Goal: Find specific page/section: Find specific page/section

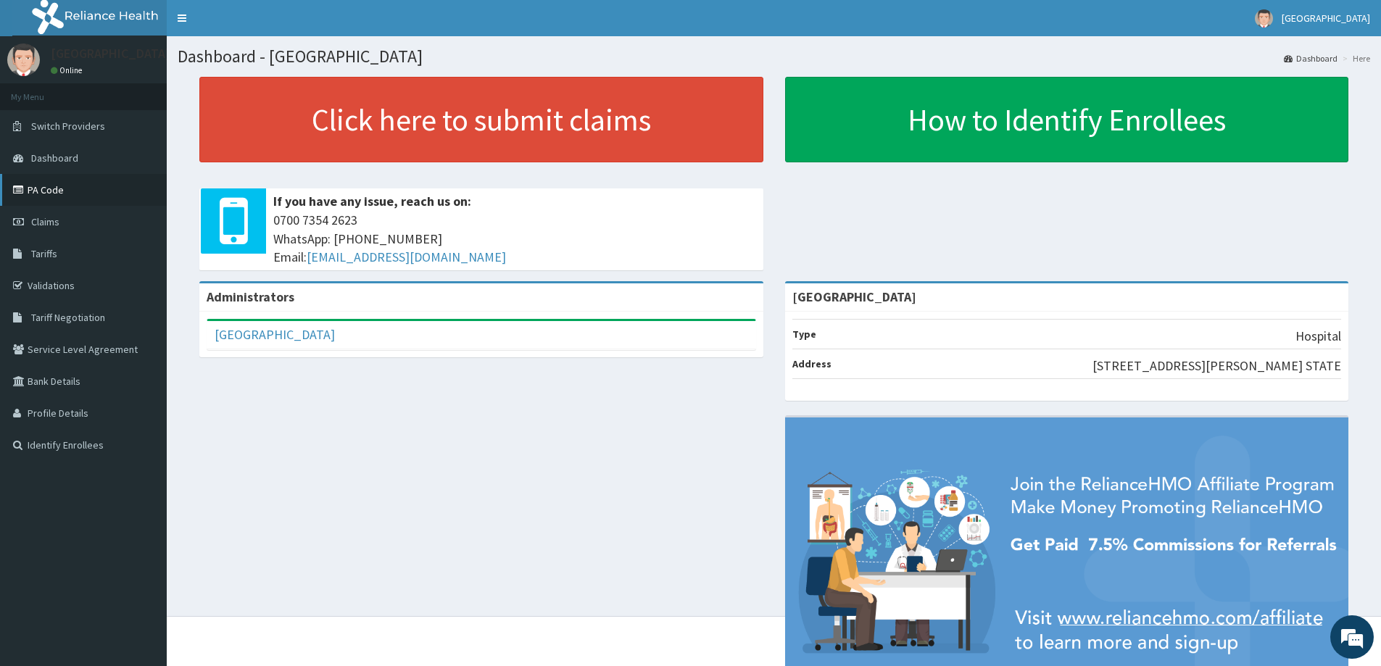
click at [71, 195] on link "PA Code" at bounding box center [83, 190] width 167 height 32
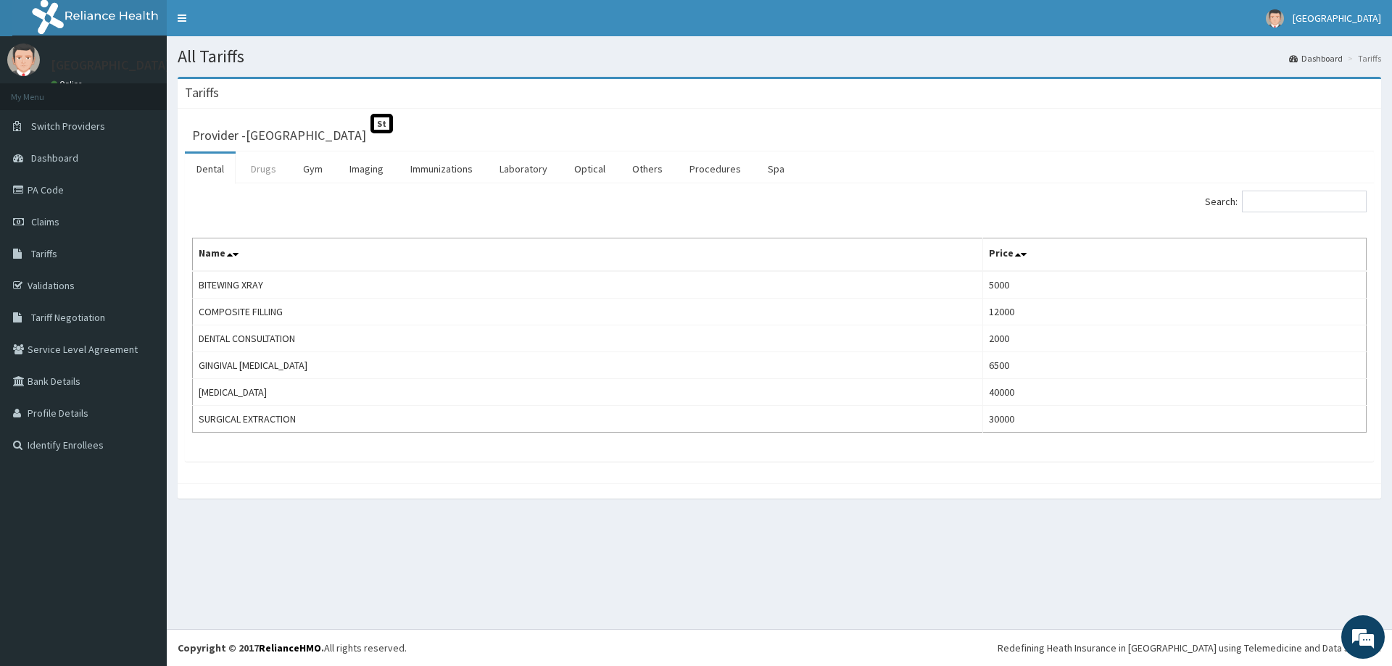
click at [246, 172] on link "Drugs" at bounding box center [263, 169] width 49 height 30
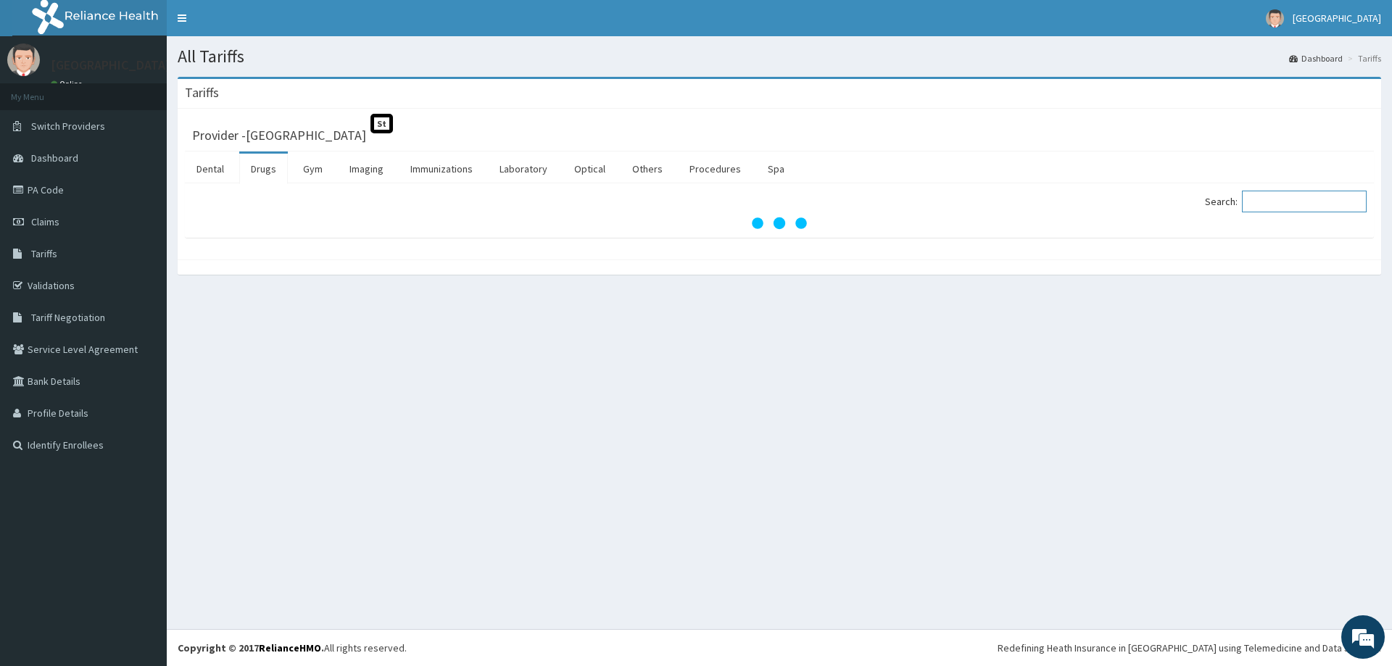
click at [1314, 205] on input "Search:" at bounding box center [1304, 202] width 125 height 22
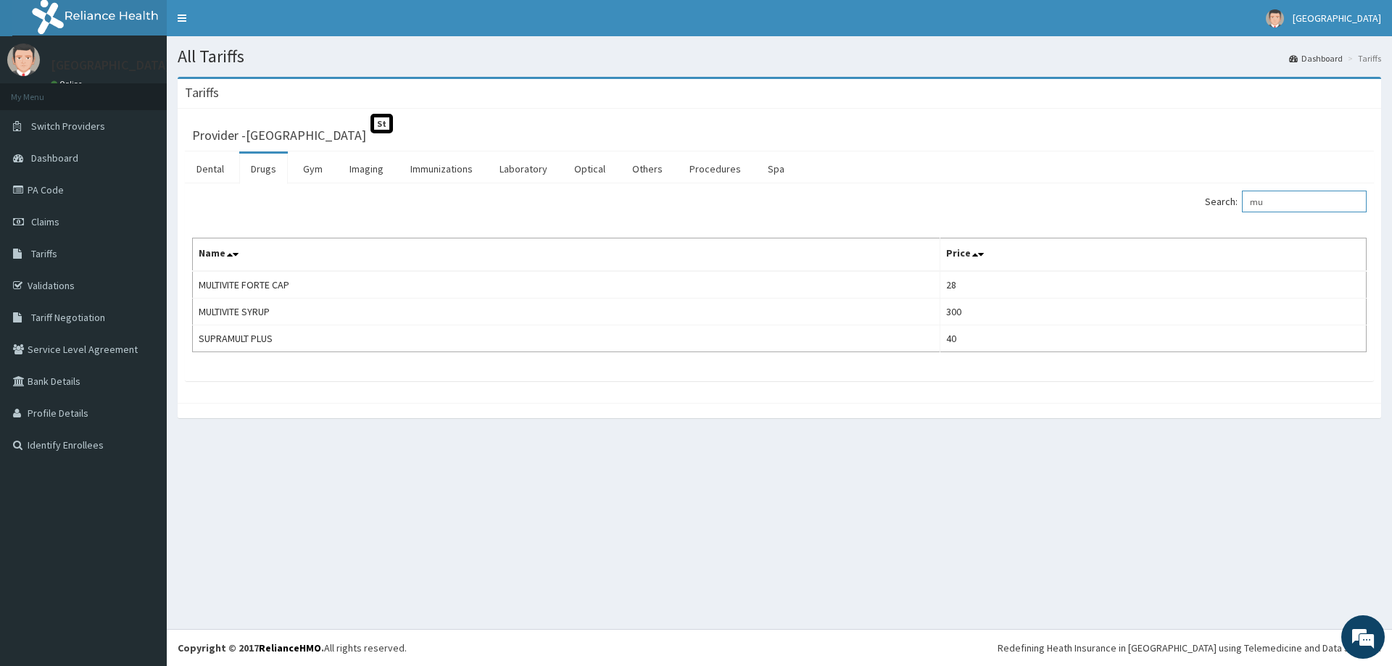
type input "m"
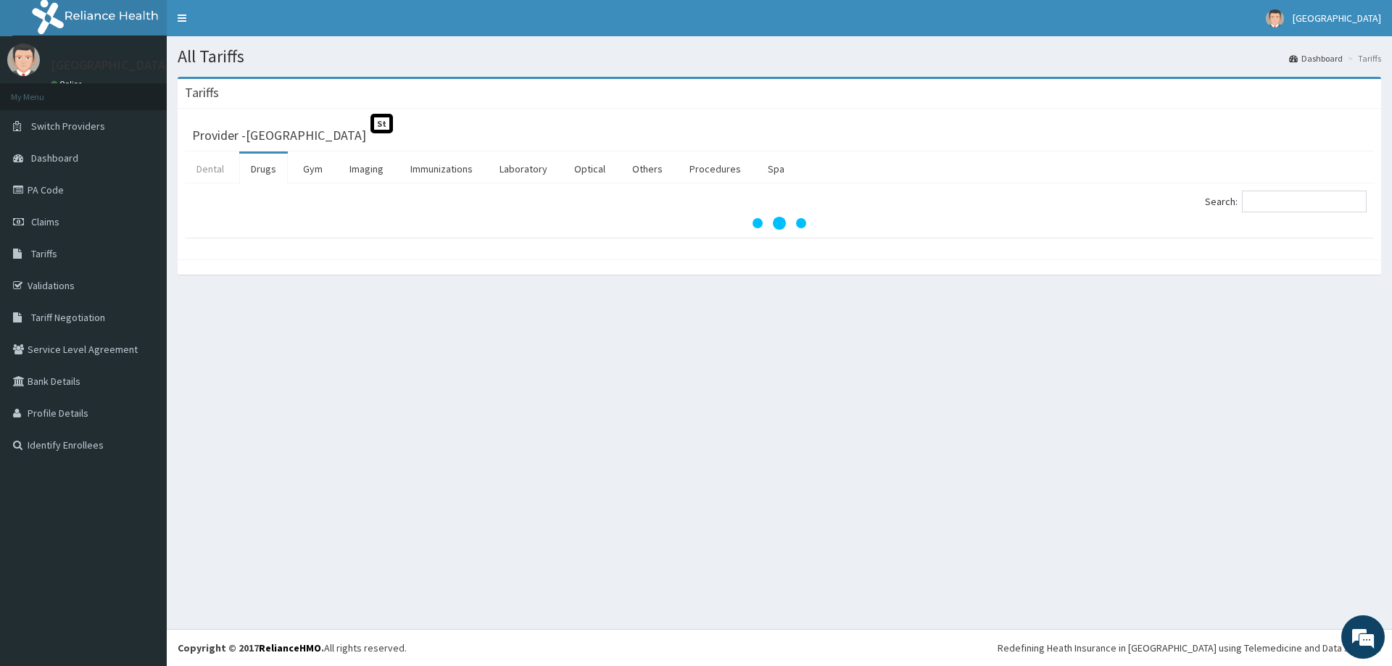
click at [215, 163] on link "Dental" at bounding box center [210, 169] width 51 height 30
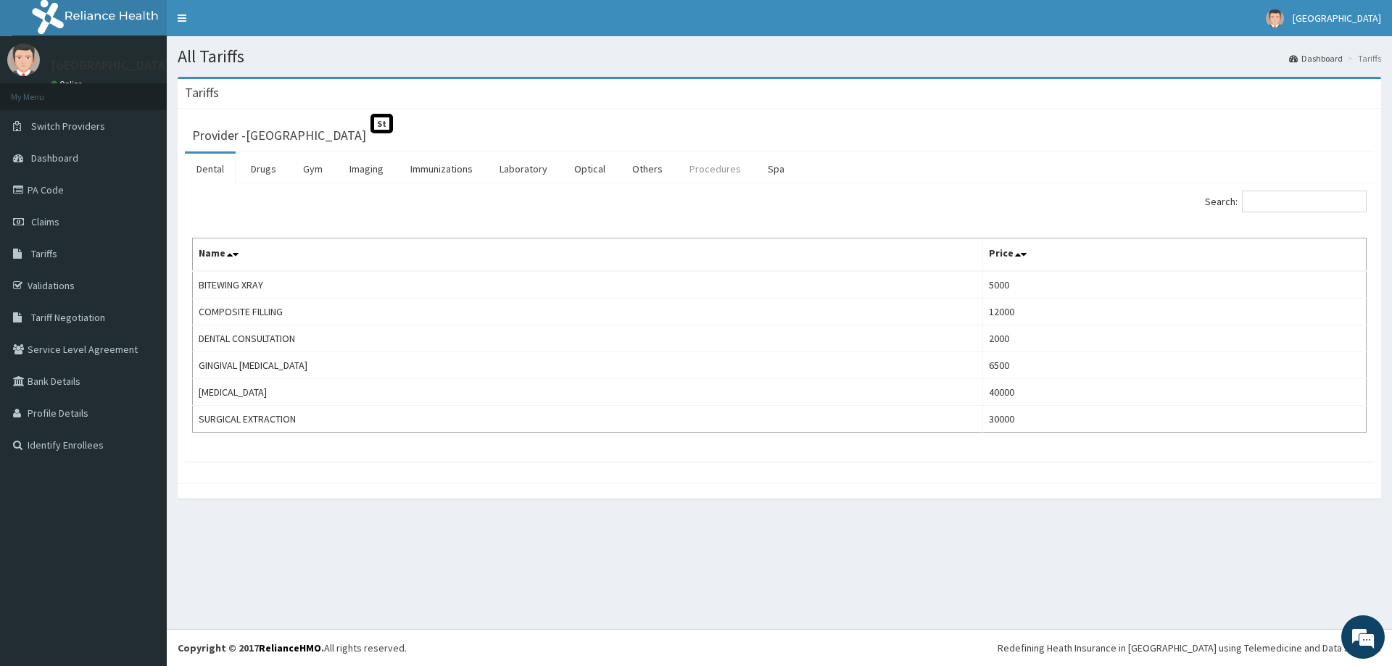
click at [703, 175] on link "Procedures" at bounding box center [715, 169] width 75 height 30
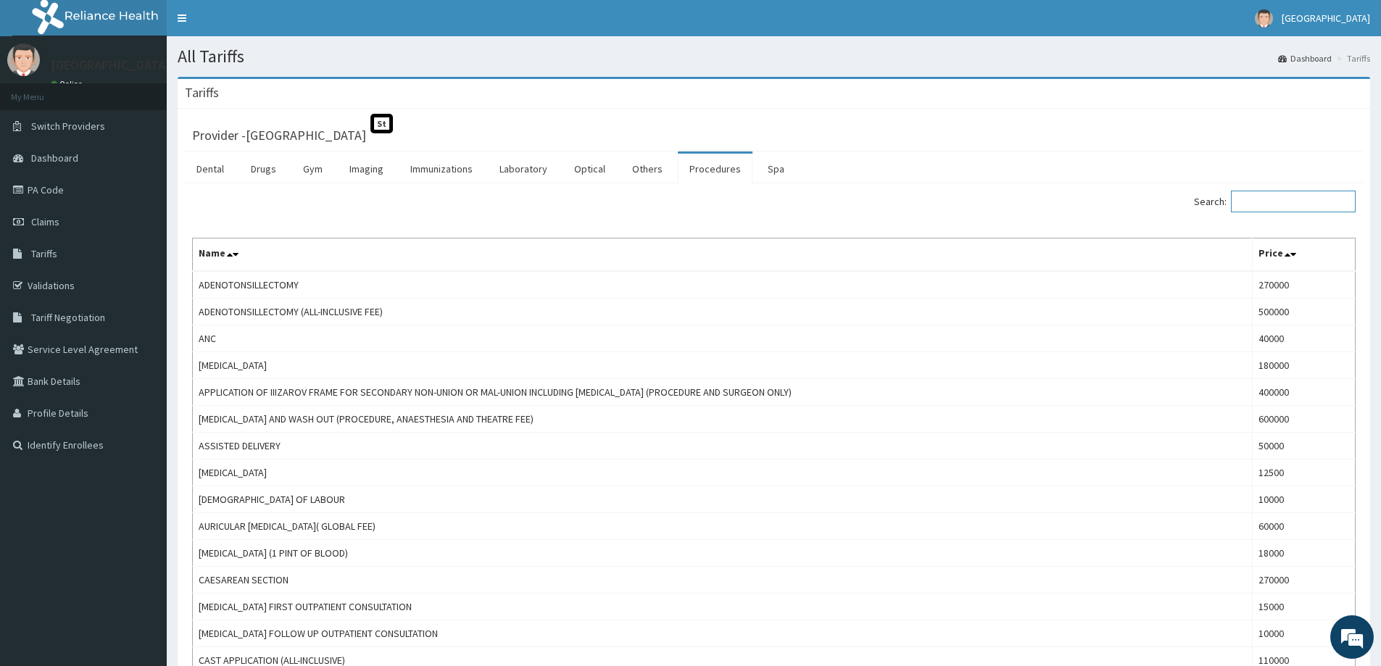
click at [1274, 207] on input "Search:" at bounding box center [1293, 202] width 125 height 22
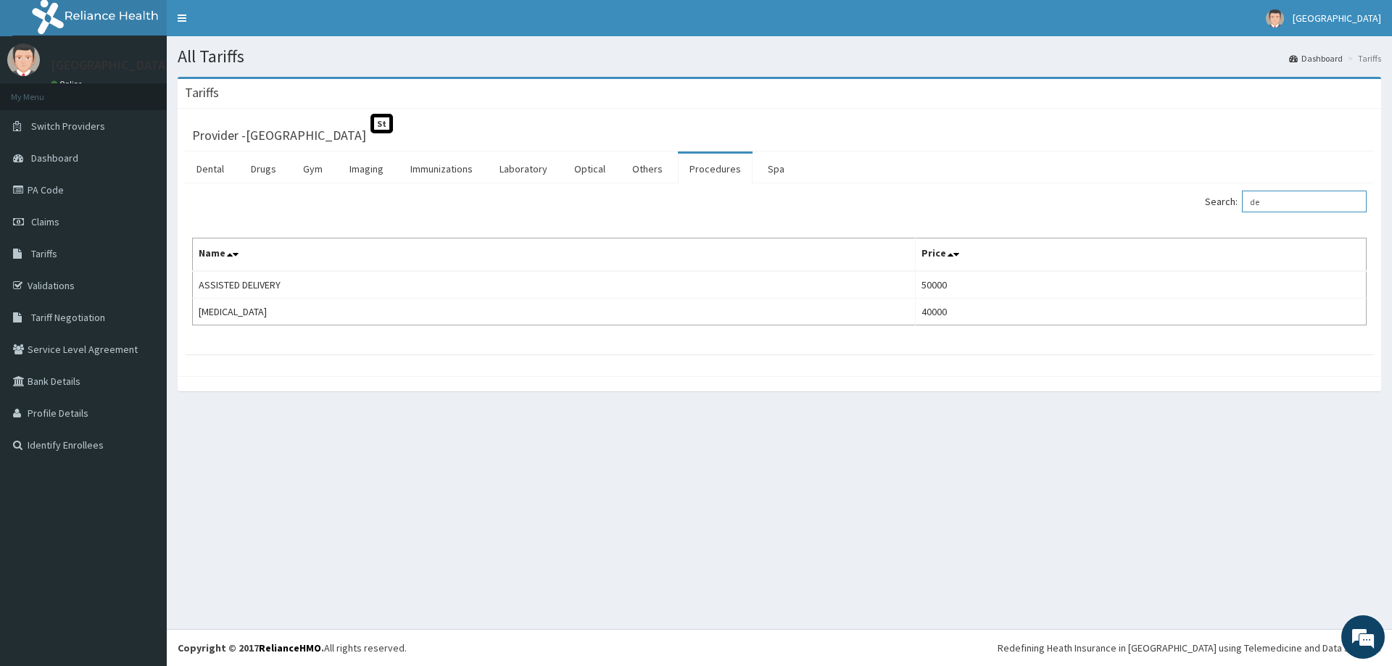
type input "d"
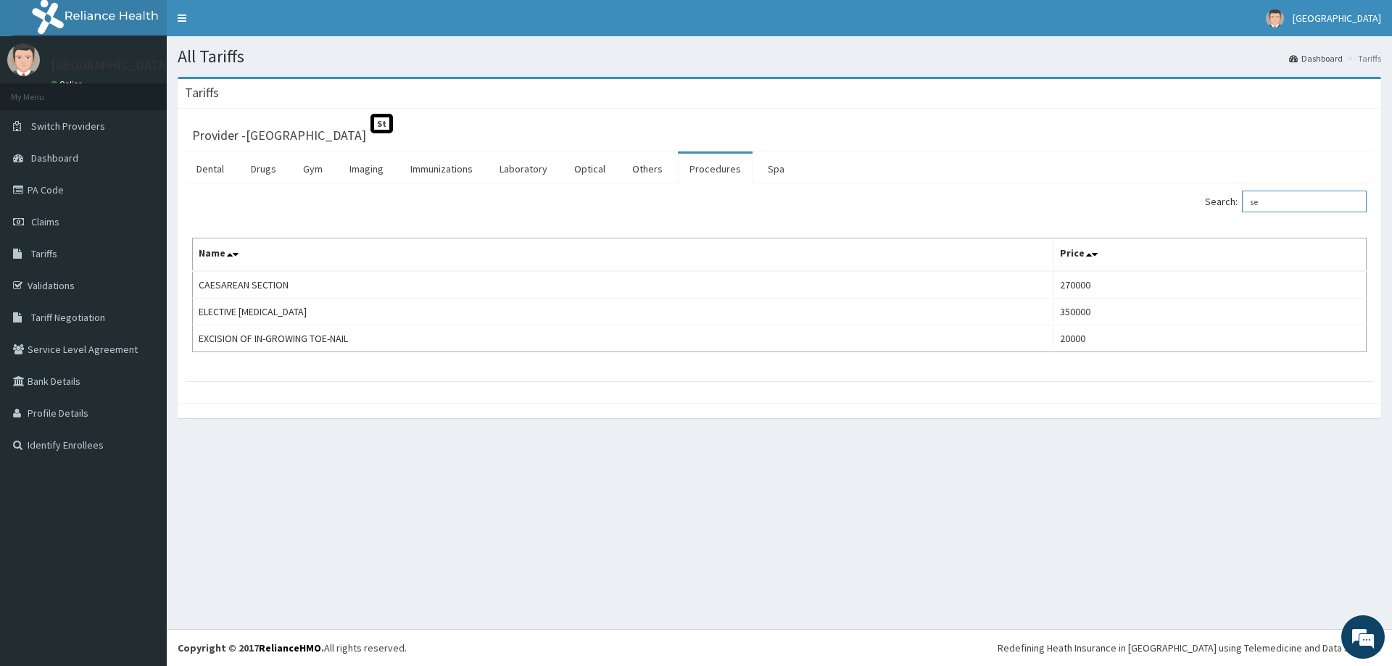
type input "s"
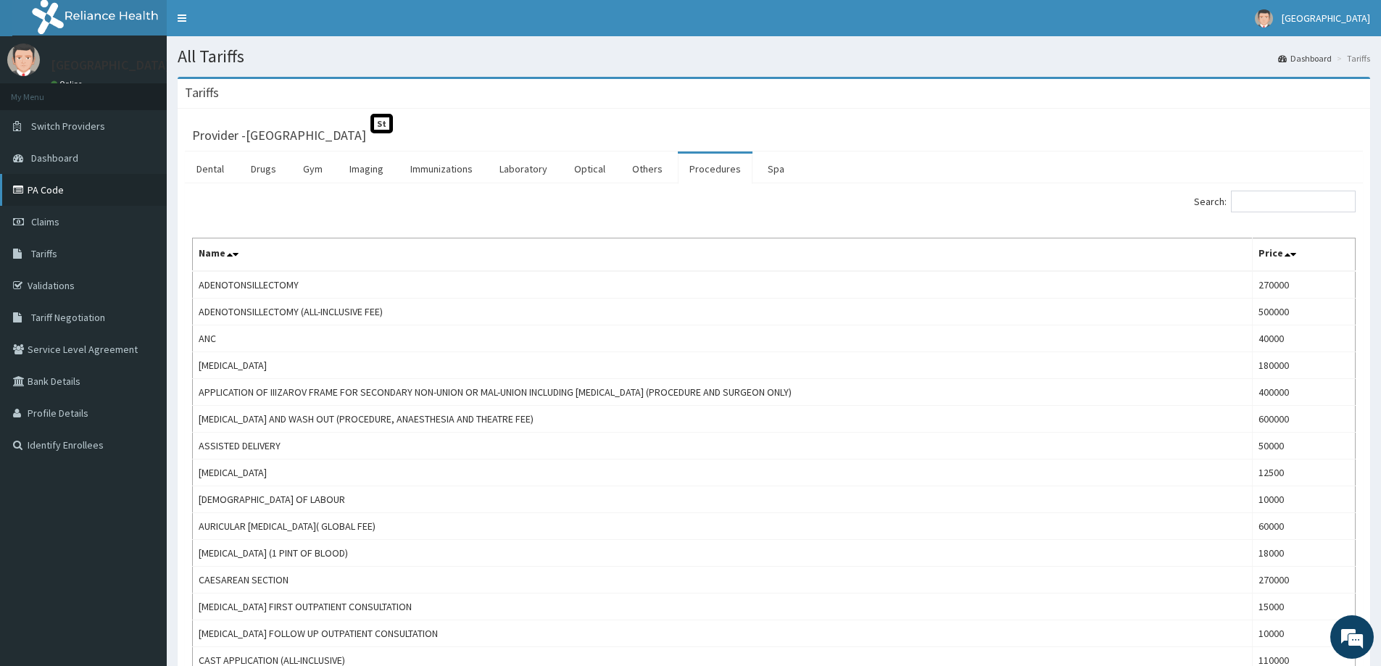
click at [54, 194] on link "PA Code" at bounding box center [83, 190] width 167 height 32
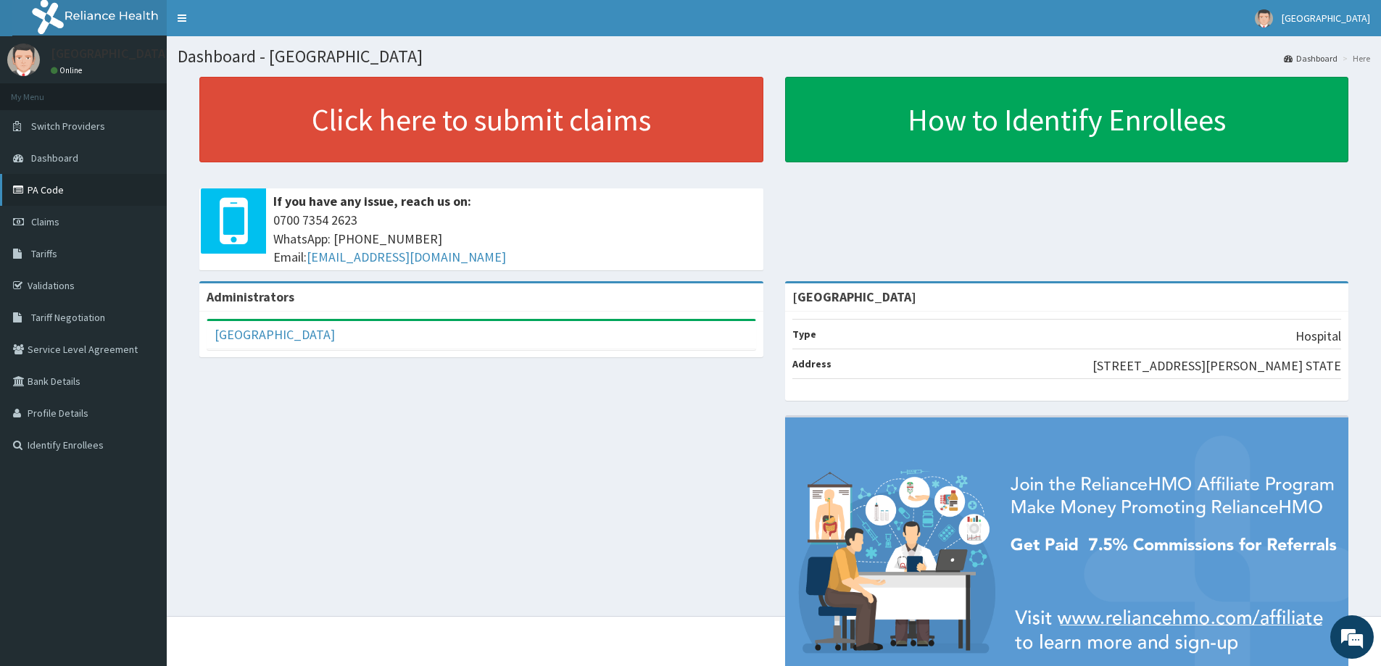
click at [62, 195] on link "PA Code" at bounding box center [83, 190] width 167 height 32
click at [58, 191] on link "PA Code" at bounding box center [83, 190] width 167 height 32
click at [83, 191] on link "PA Code" at bounding box center [83, 190] width 167 height 32
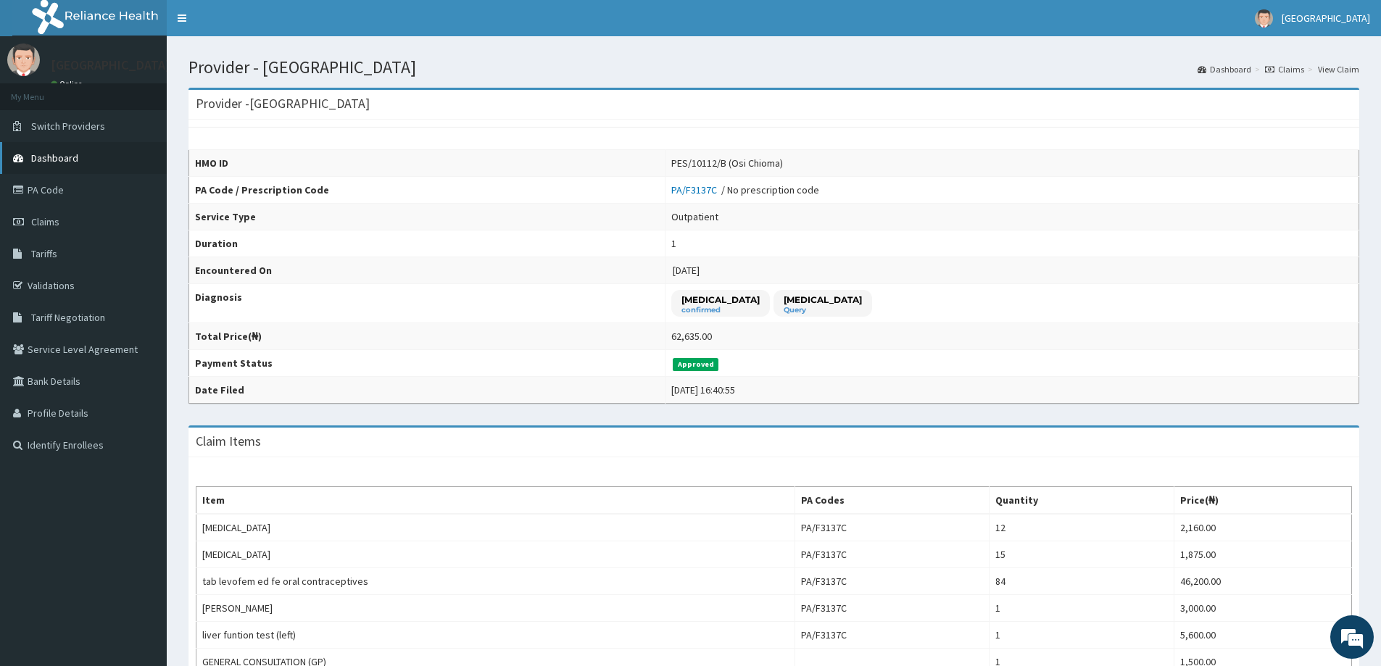
click at [72, 149] on link "Dashboard" at bounding box center [83, 158] width 167 height 32
